Goal: Find specific page/section: Find specific page/section

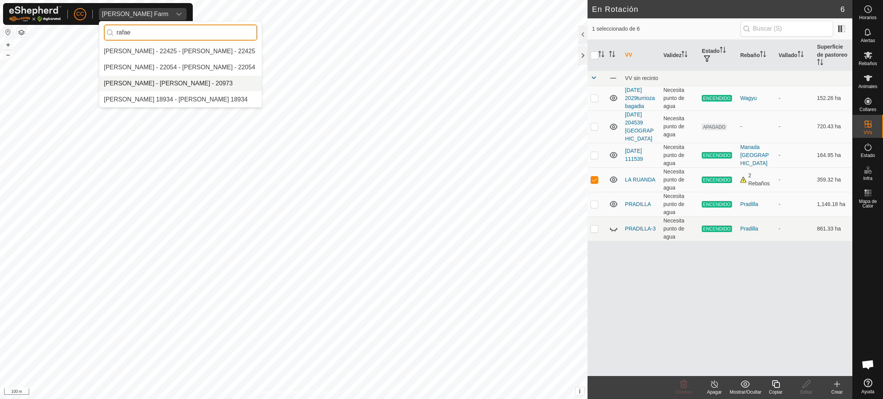
type input "rafae"
click at [174, 84] on li "[PERSON_NAME] - [PERSON_NAME] - 20973" at bounding box center [180, 83] width 162 height 15
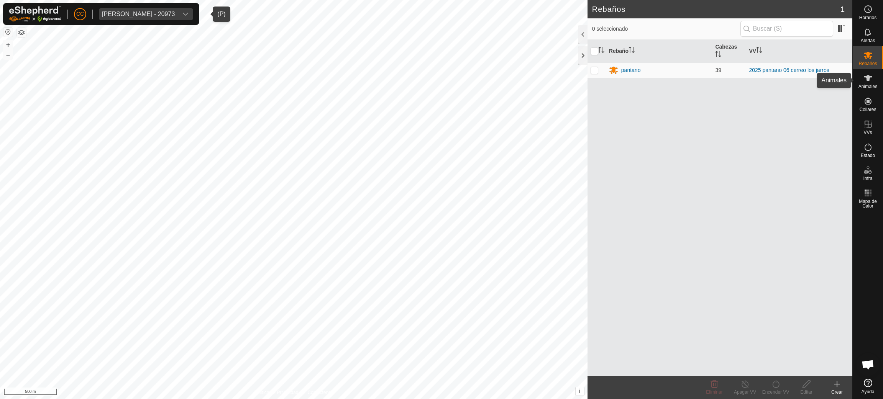
drag, startPoint x: 876, startPoint y: 79, endPoint x: 871, endPoint y: 80, distance: 5.2
click at [875, 79] on div "Animales" at bounding box center [867, 80] width 30 height 23
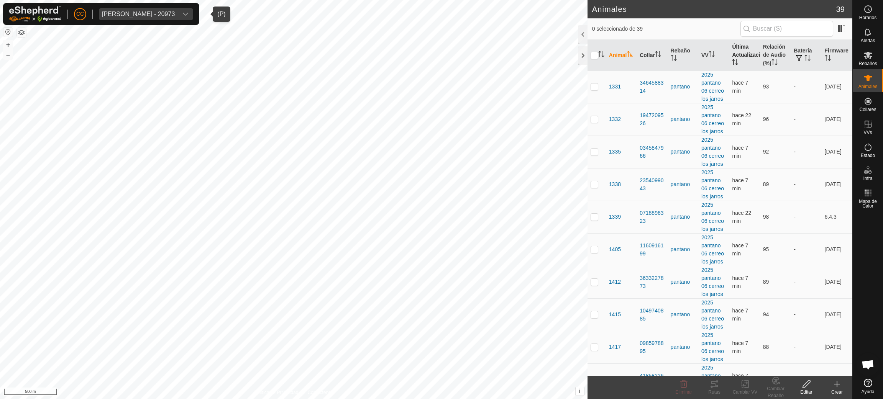
click at [729, 55] on th "Última Actualización" at bounding box center [744, 55] width 31 height 31
click at [730, 55] on th "Última Actualización" at bounding box center [744, 55] width 31 height 31
click at [8, 33] on button "button" at bounding box center [7, 32] width 9 height 9
click at [148, 21] on div "CC [PERSON_NAME] - 20973" at bounding box center [101, 14] width 196 height 22
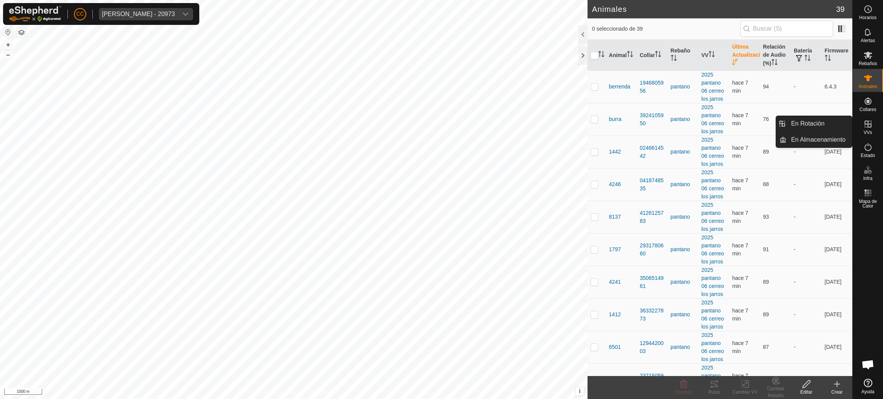
click at [873, 116] on div "VVs" at bounding box center [867, 126] width 30 height 23
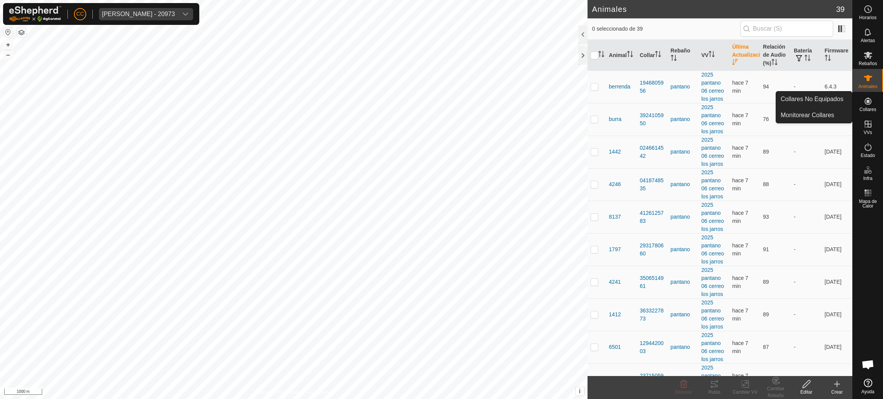
click at [867, 103] on icon at bounding box center [867, 101] width 9 height 9
click at [864, 105] on icon at bounding box center [867, 101] width 9 height 9
click at [812, 95] on link "Collares No Equipados" at bounding box center [814, 99] width 76 height 15
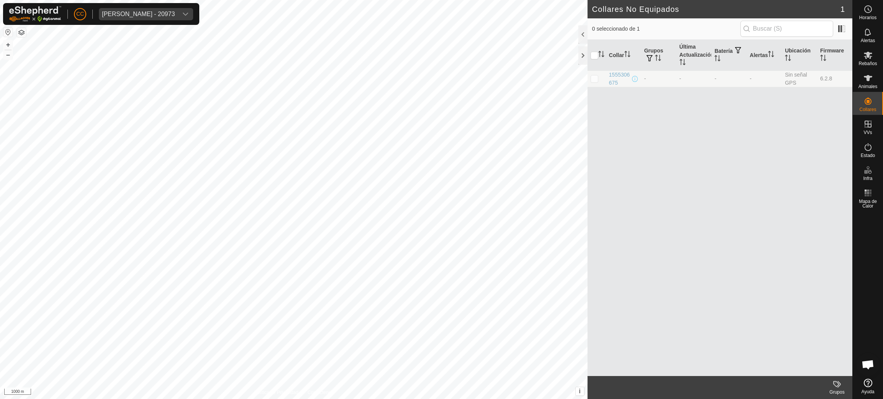
drag, startPoint x: 621, startPoint y: 84, endPoint x: 604, endPoint y: 77, distance: 18.4
click at [604, 77] on tr "1555306675 - - - - Sin señal GPS 6.2.8" at bounding box center [719, 78] width 265 height 16
